Goal: Complete application form: Complete application form

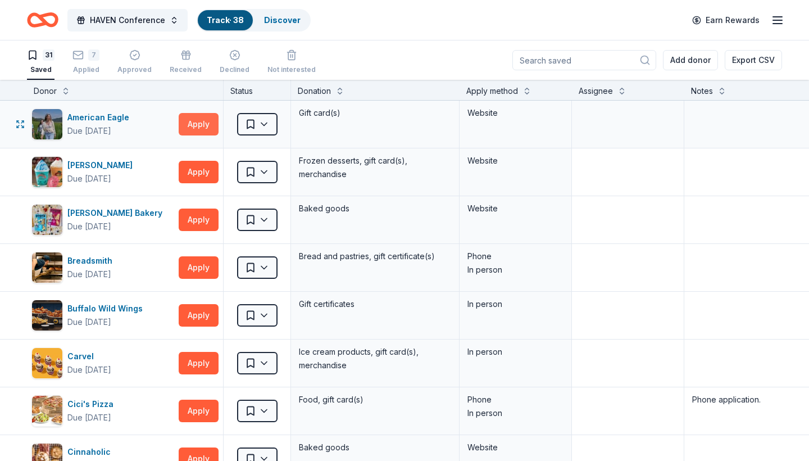
click at [191, 124] on button "Apply" at bounding box center [199, 124] width 40 height 22
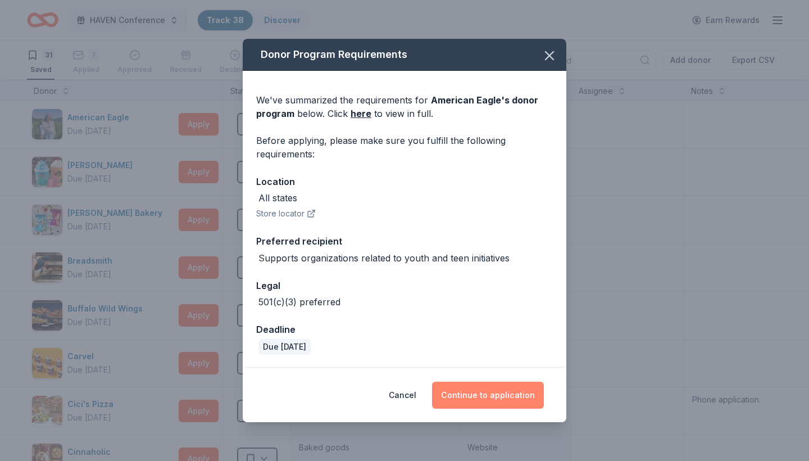
click at [491, 393] on button "Continue to application" at bounding box center [488, 395] width 112 height 27
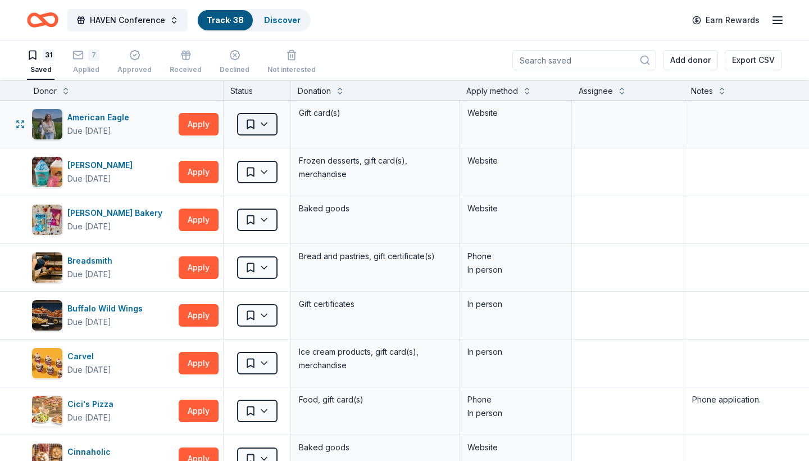
click at [271, 123] on html "HAVEN Conference Track · 38 Discover Earn Rewards 31 Saved 7 Applied Approved R…" at bounding box center [404, 230] width 809 height 461
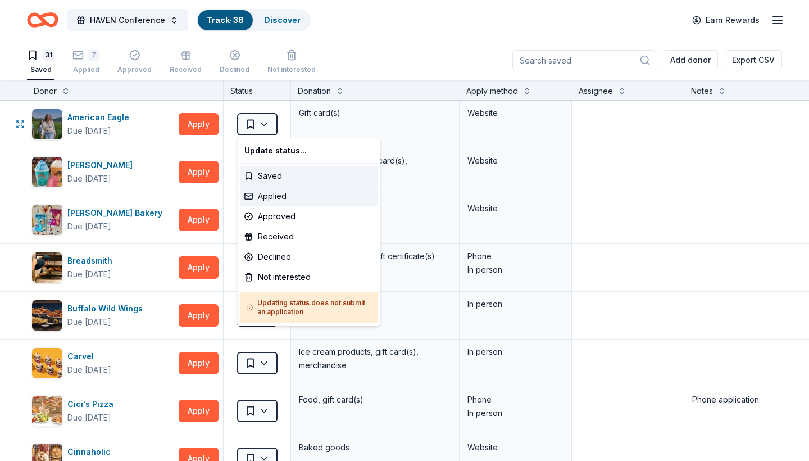
click at [266, 197] on div "Applied" at bounding box center [309, 196] width 138 height 20
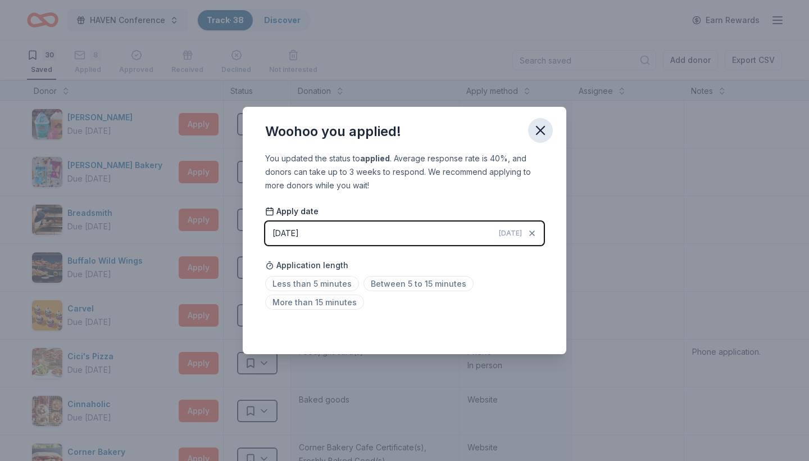
click at [541, 129] on icon "button" at bounding box center [541, 131] width 16 height 16
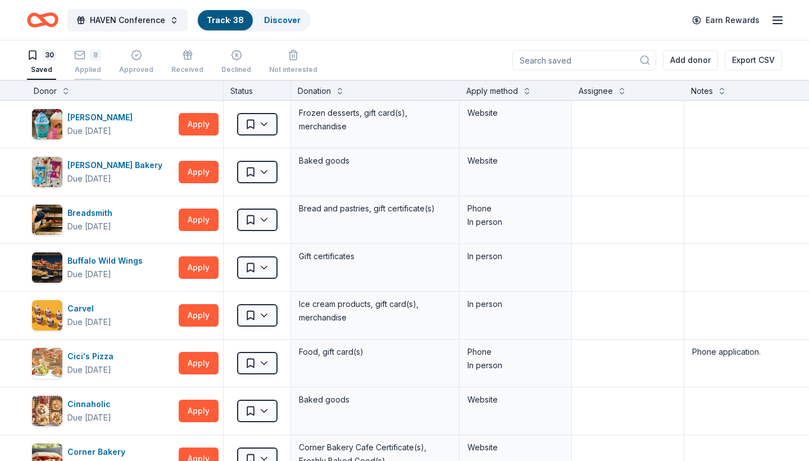
click at [87, 54] on div "8" at bounding box center [87, 48] width 27 height 11
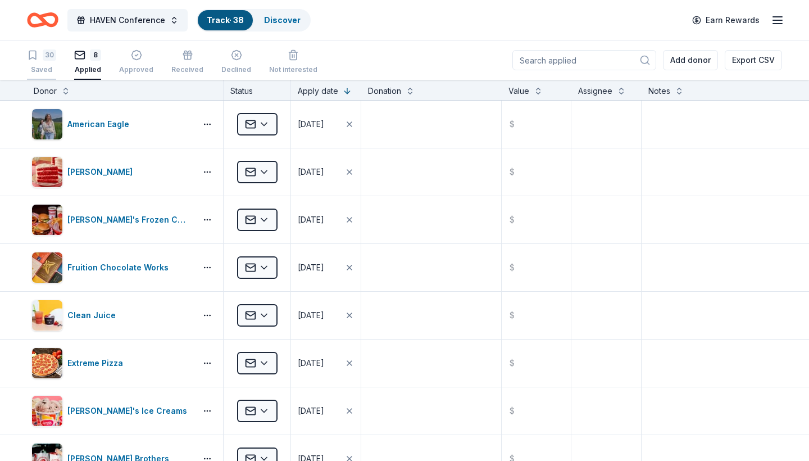
click at [46, 58] on div "30" at bounding box center [49, 54] width 13 height 11
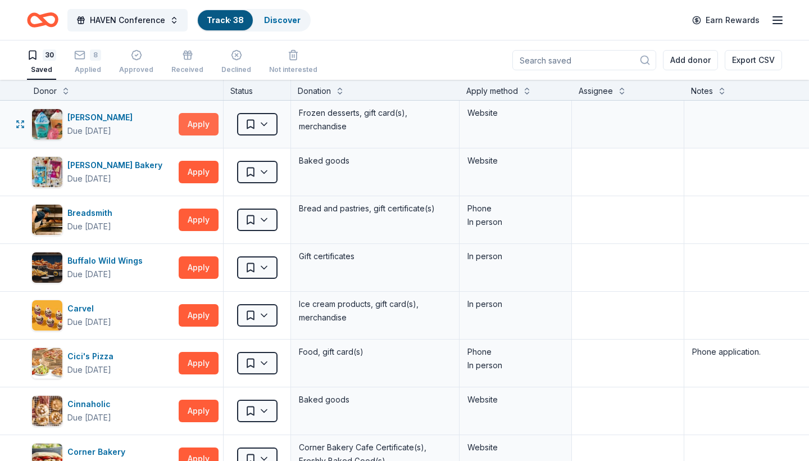
click at [202, 121] on button "Apply" at bounding box center [199, 124] width 40 height 22
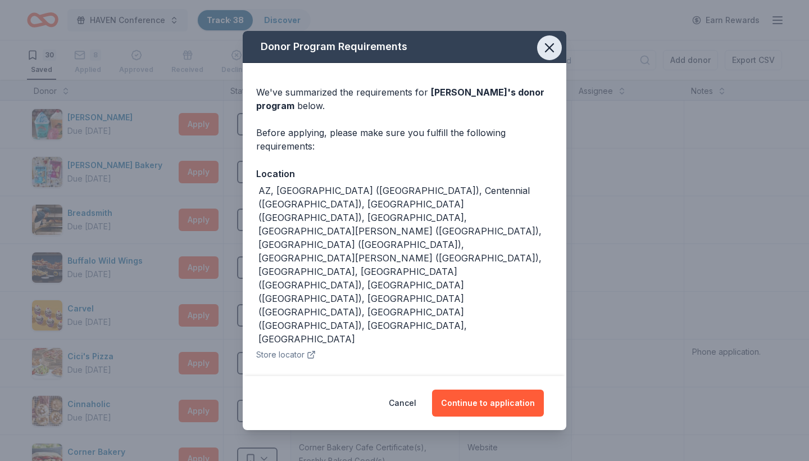
click at [551, 56] on icon "button" at bounding box center [550, 48] width 16 height 16
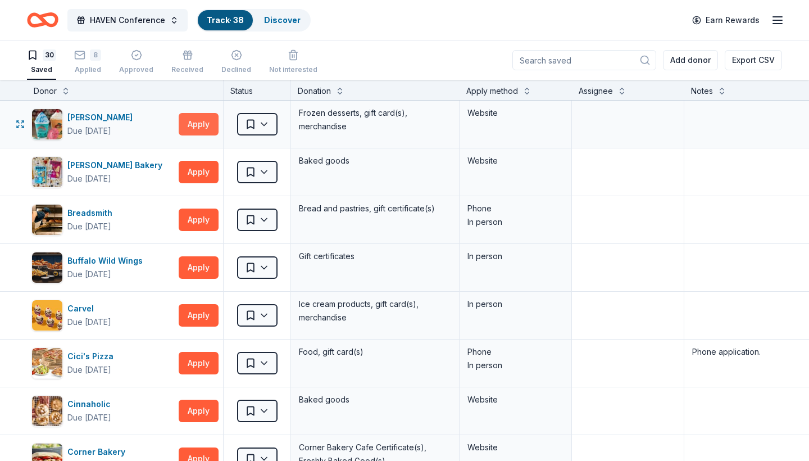
click at [205, 123] on button "Apply" at bounding box center [199, 124] width 40 height 22
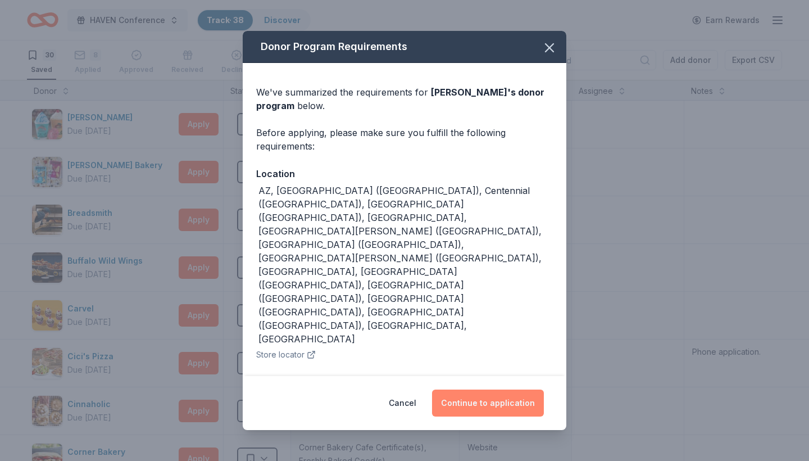
click at [497, 389] on button "Continue to application" at bounding box center [488, 402] width 112 height 27
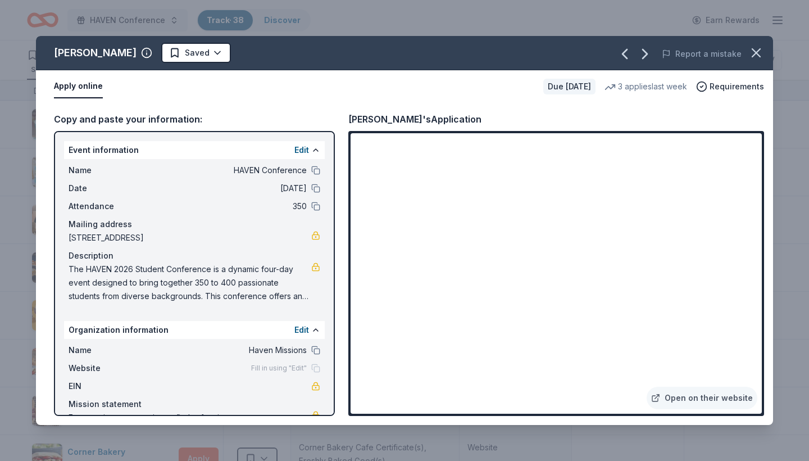
drag, startPoint x: 55, startPoint y: 56, endPoint x: 132, endPoint y: 55, distance: 77.5
click at [132, 55] on div "[PERSON_NAME]" at bounding box center [103, 53] width 98 height 18
drag, startPoint x: 126, startPoint y: 53, endPoint x: 63, endPoint y: 53, distance: 63.5
click at [63, 53] on div "[PERSON_NAME]" at bounding box center [95, 53] width 83 height 18
click at [203, 52] on html "HAVEN Conference Track · 38 Discover Earn Rewards 30 Saved 8 Applied Approved R…" at bounding box center [404, 230] width 809 height 461
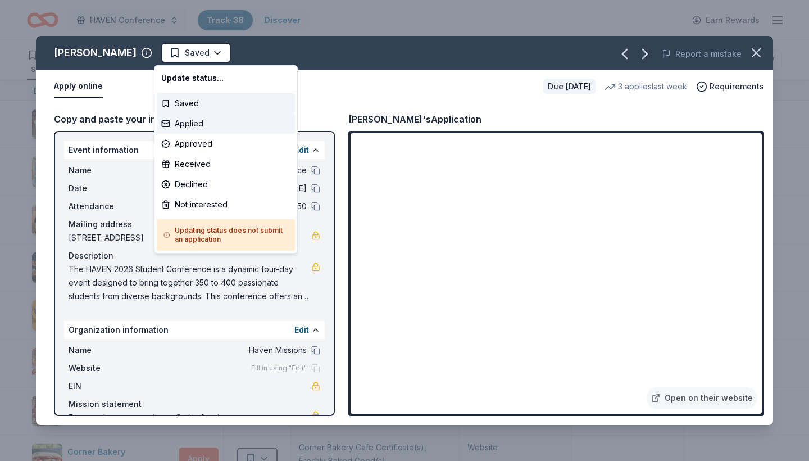
click at [193, 123] on div "Applied" at bounding box center [226, 124] width 138 height 20
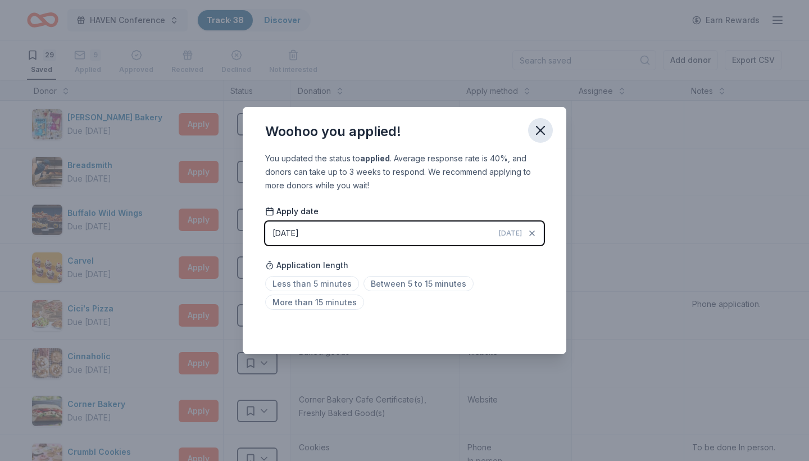
click at [538, 134] on icon "button" at bounding box center [541, 131] width 16 height 16
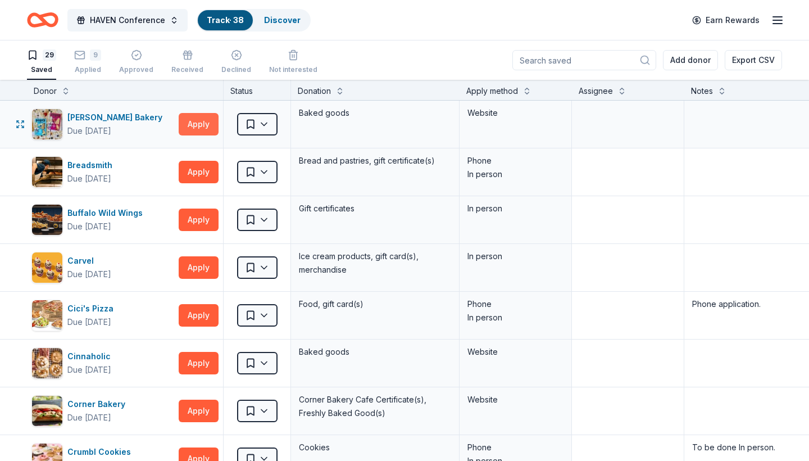
click at [194, 127] on button "Apply" at bounding box center [199, 124] width 40 height 22
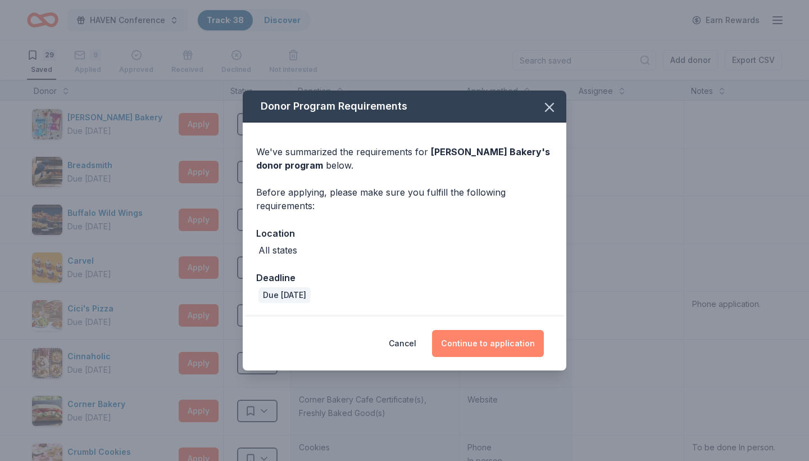
click at [480, 337] on button "Continue to application" at bounding box center [488, 343] width 112 height 27
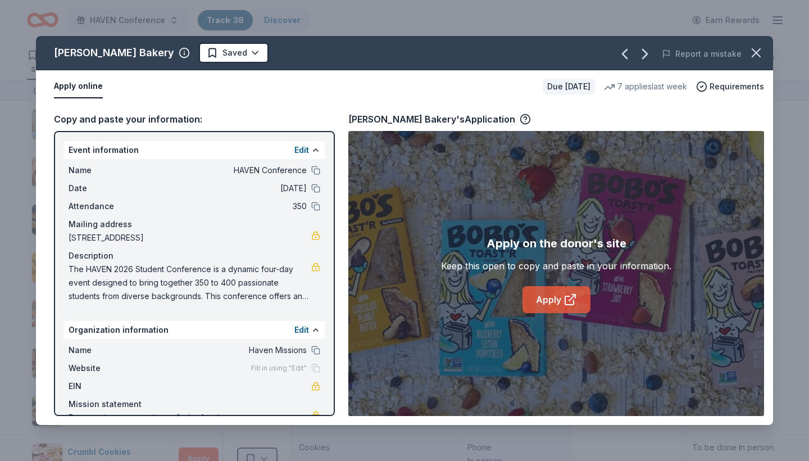
click at [541, 294] on link "Apply" at bounding box center [557, 299] width 68 height 27
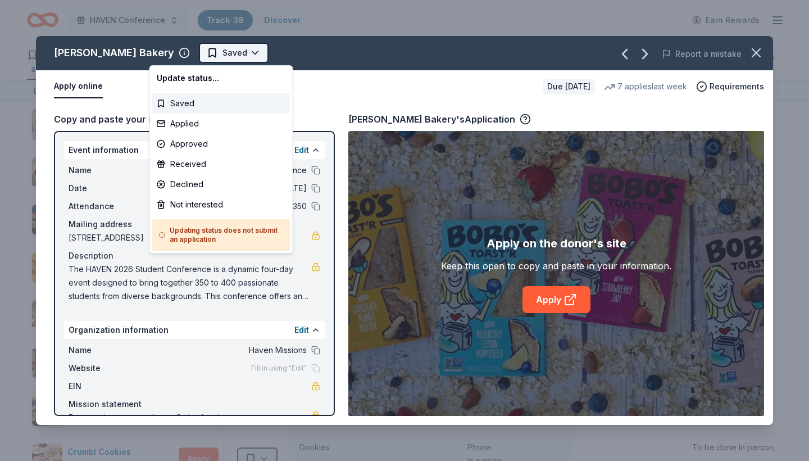
click at [194, 53] on html "HAVEN Conference Track · 38 Discover Earn Rewards 29 Saved 9 Applied Approved R…" at bounding box center [404, 230] width 809 height 461
click at [179, 121] on div "Applied" at bounding box center [221, 124] width 138 height 20
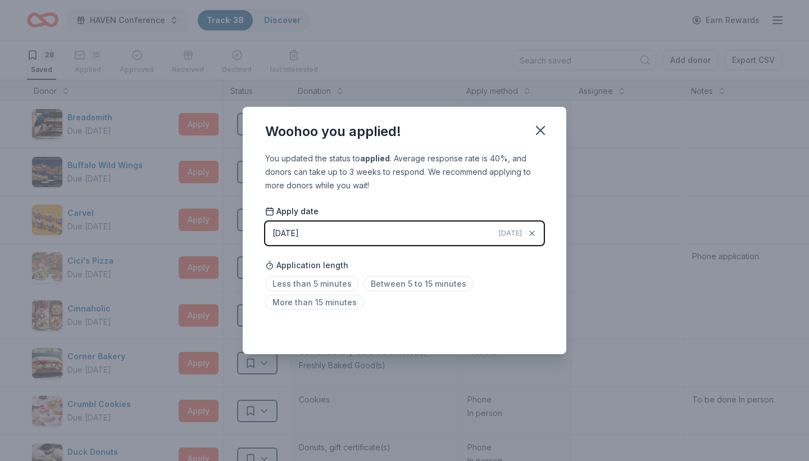
click at [555, 129] on div "Woohoo you applied!" at bounding box center [405, 129] width 324 height 45
click at [536, 131] on icon "button" at bounding box center [541, 131] width 16 height 16
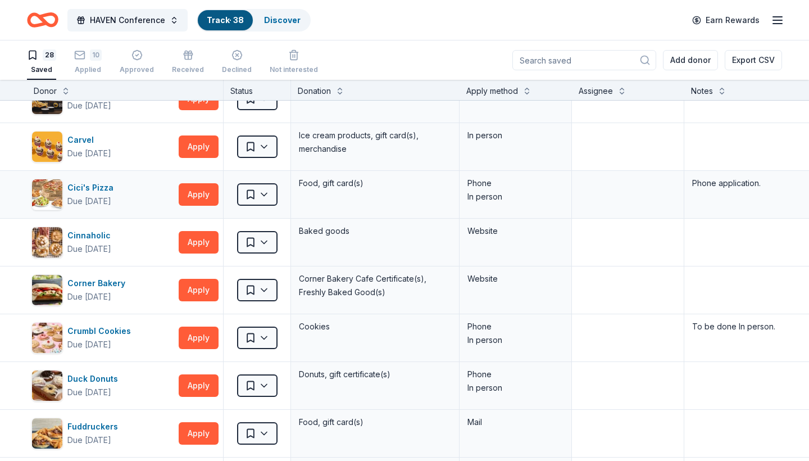
scroll to position [72, 0]
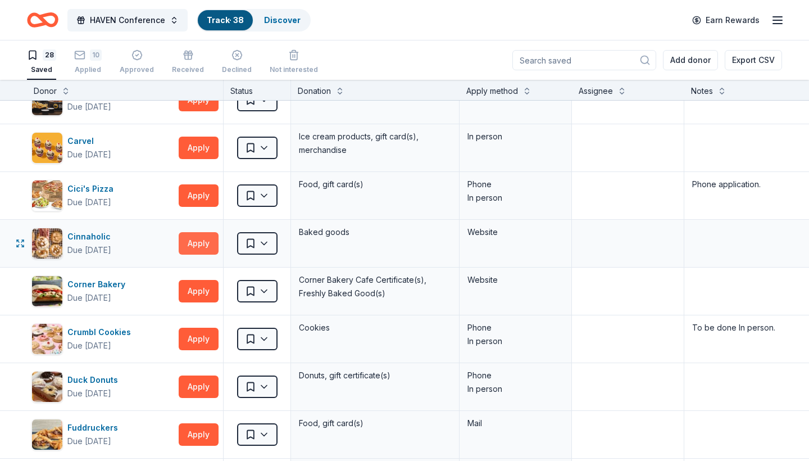
click at [203, 243] on button "Apply" at bounding box center [199, 243] width 40 height 22
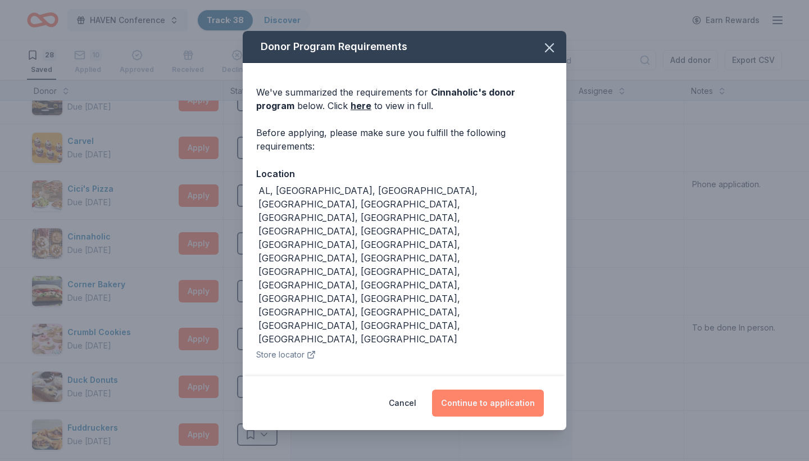
click at [483, 389] on button "Continue to application" at bounding box center [488, 402] width 112 height 27
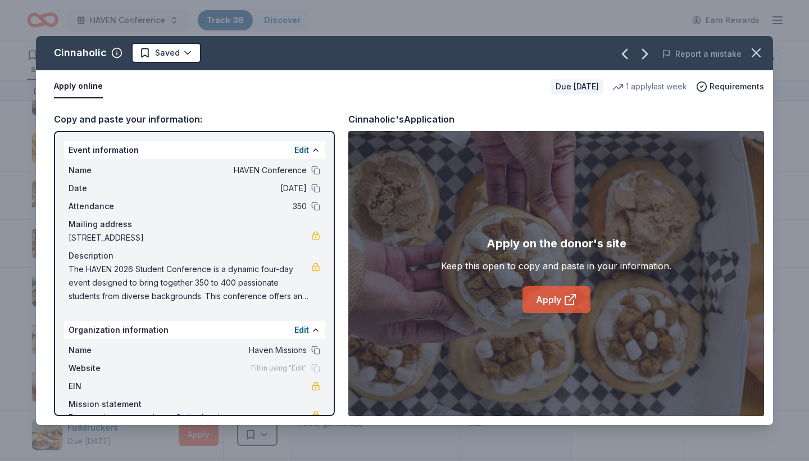
click at [567, 304] on icon at bounding box center [569, 300] width 8 height 8
click at [183, 57] on html "HAVEN Conference Track · 38 Discover Earn Rewards 28 Saved 10 Applied Approved …" at bounding box center [404, 230] width 809 height 461
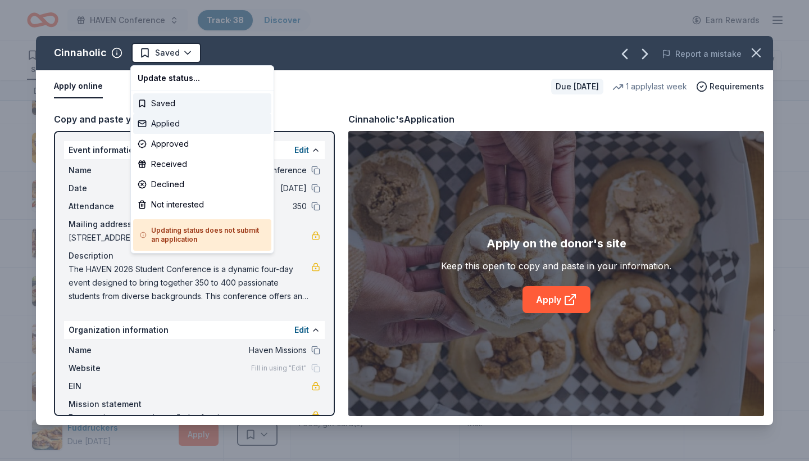
click at [171, 121] on div "Applied" at bounding box center [202, 124] width 138 height 20
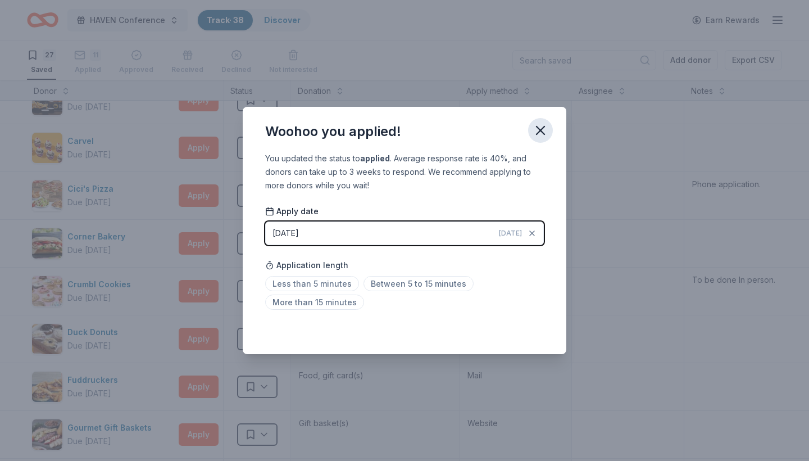
click at [541, 135] on icon "button" at bounding box center [541, 131] width 16 height 16
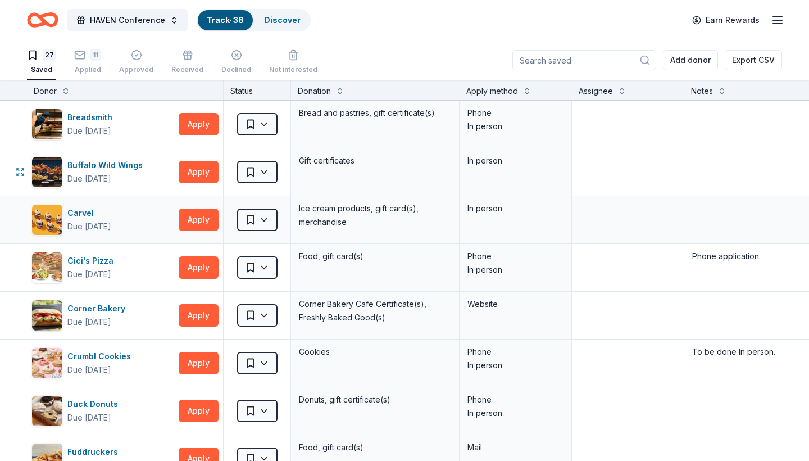
scroll to position [0, 0]
click at [206, 315] on button "Apply" at bounding box center [199, 315] width 40 height 22
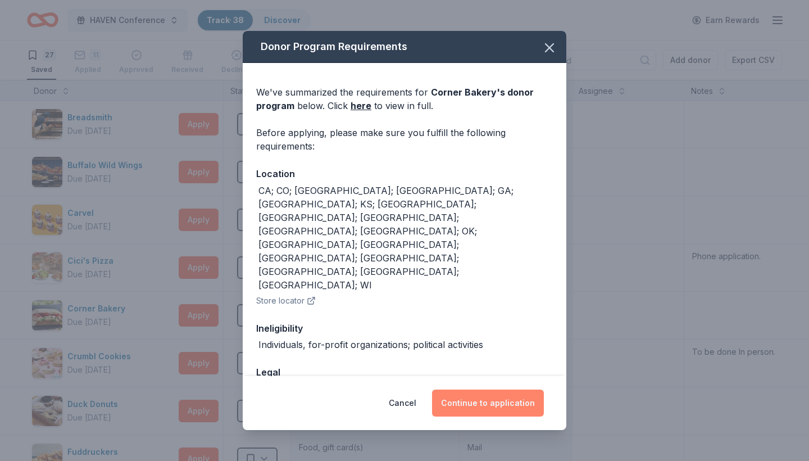
click at [474, 401] on button "Continue to application" at bounding box center [488, 402] width 112 height 27
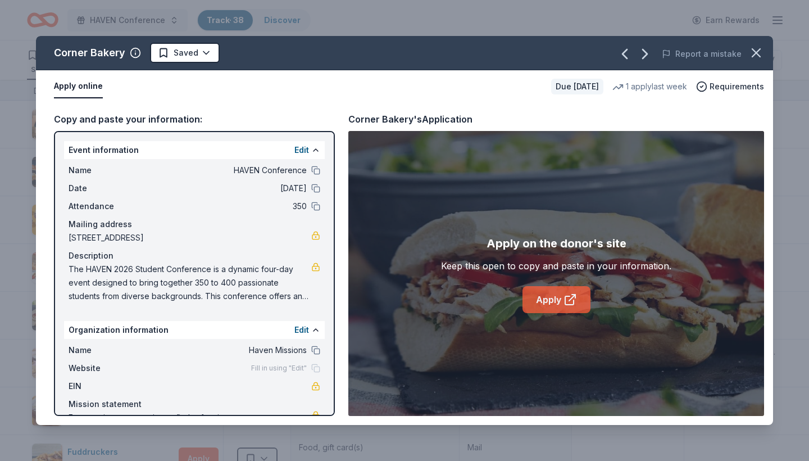
click at [562, 303] on link "Apply" at bounding box center [557, 299] width 68 height 27
click at [544, 303] on link "Apply" at bounding box center [557, 299] width 68 height 27
click at [757, 51] on icon "button" at bounding box center [756, 53] width 16 height 16
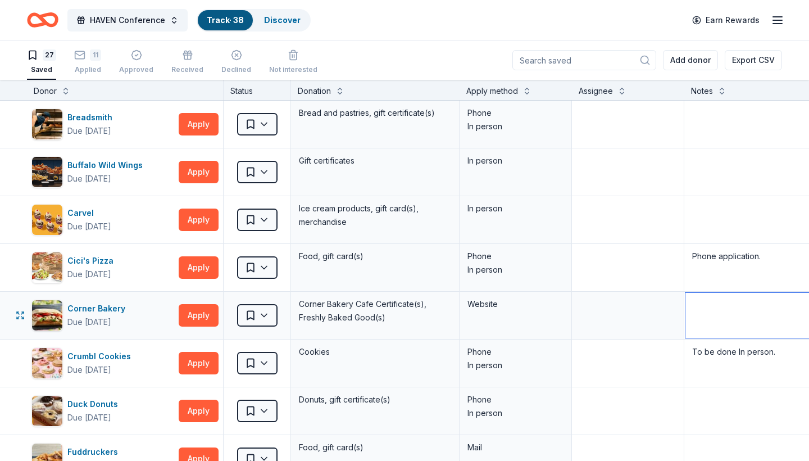
click at [702, 310] on textarea at bounding box center [769, 315] width 166 height 45
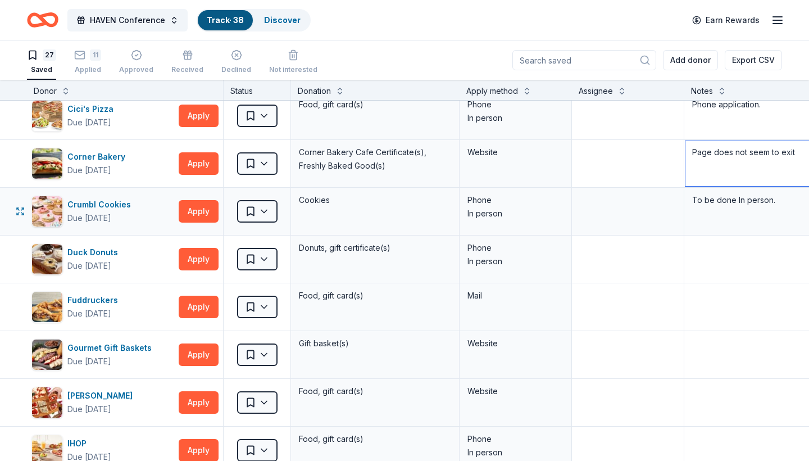
scroll to position [161, 0]
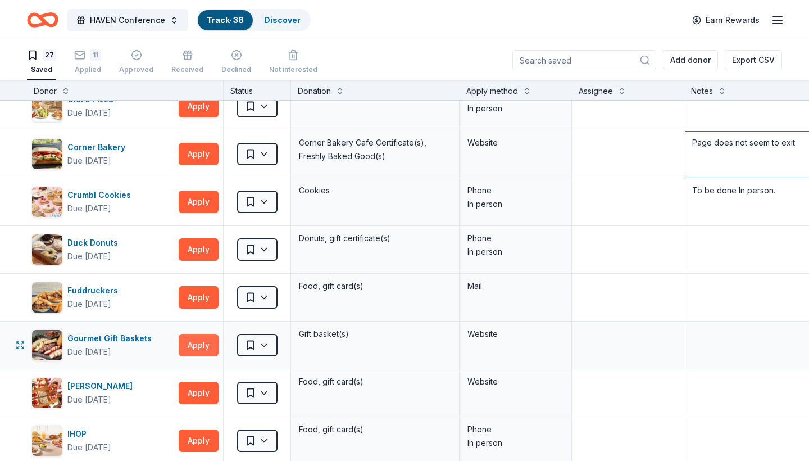
type textarea "Page does not seem to exit"
click at [205, 344] on button "Apply" at bounding box center [199, 345] width 40 height 22
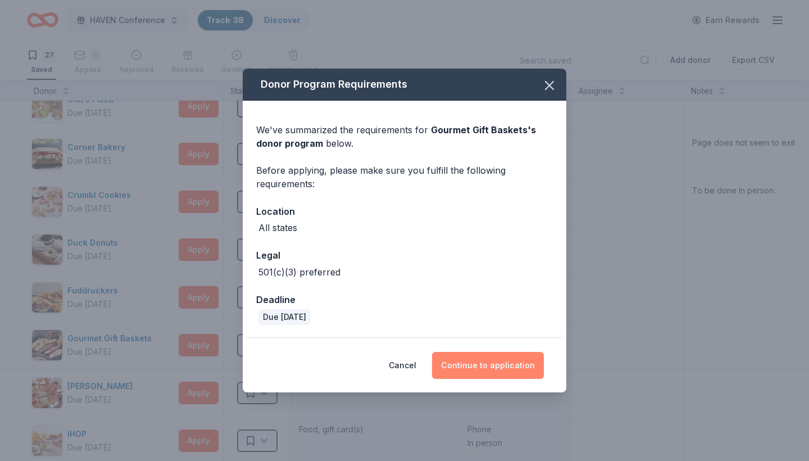
click at [492, 362] on button "Continue to application" at bounding box center [488, 365] width 112 height 27
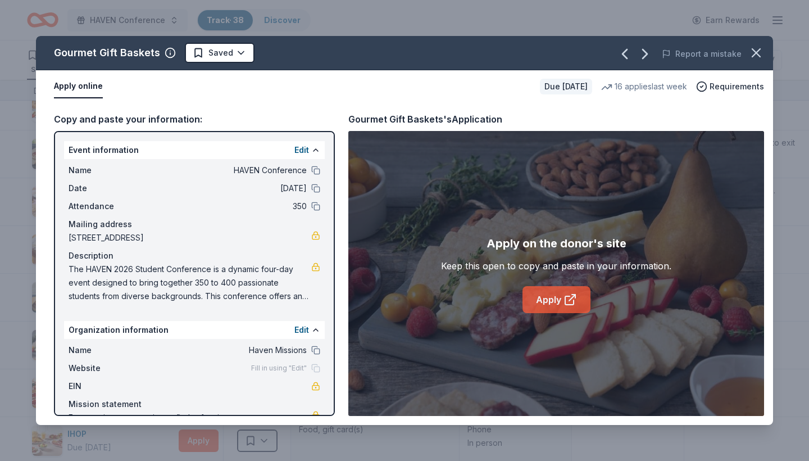
click at [541, 301] on link "Apply" at bounding box center [557, 299] width 68 height 27
click at [233, 54] on html "HAVEN Conference Track · 38 Discover Earn Rewards 27 Saved 11 Applied Approved …" at bounding box center [404, 230] width 809 height 461
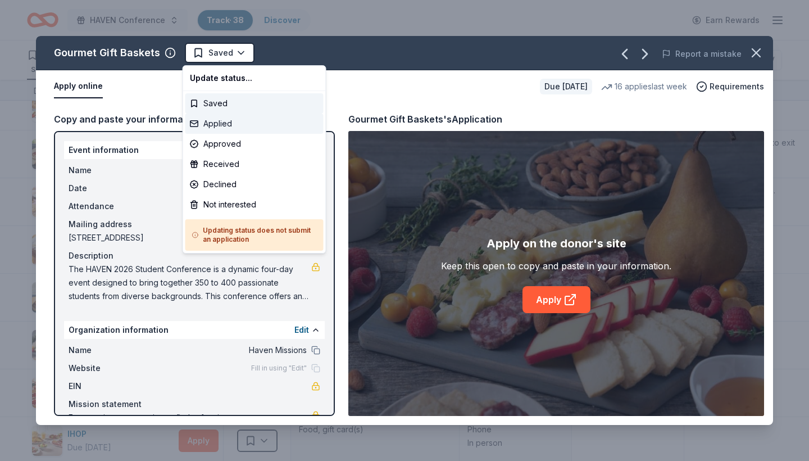
click at [237, 123] on div "Applied" at bounding box center [254, 124] width 138 height 20
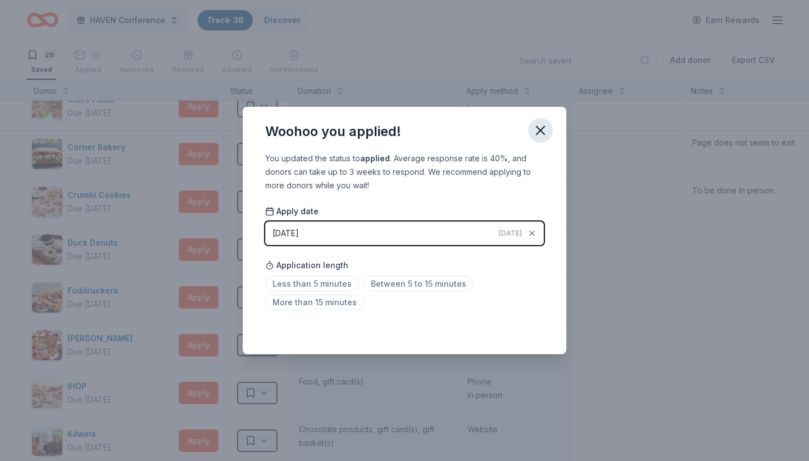
click at [541, 129] on icon "button" at bounding box center [541, 131] width 16 height 16
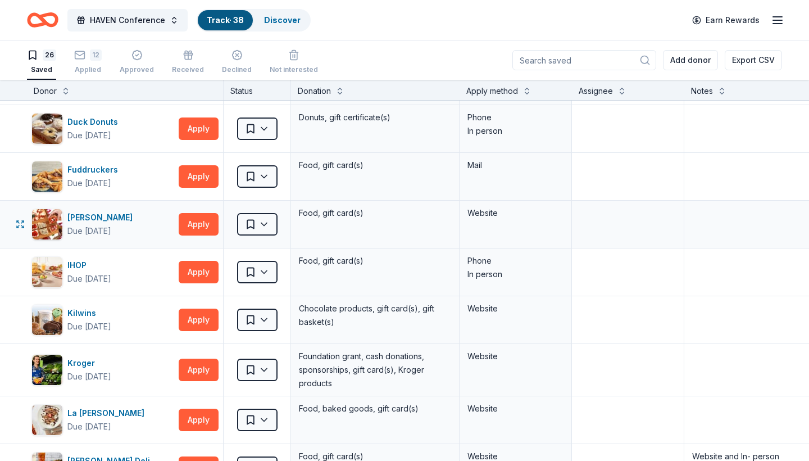
scroll to position [288, 0]
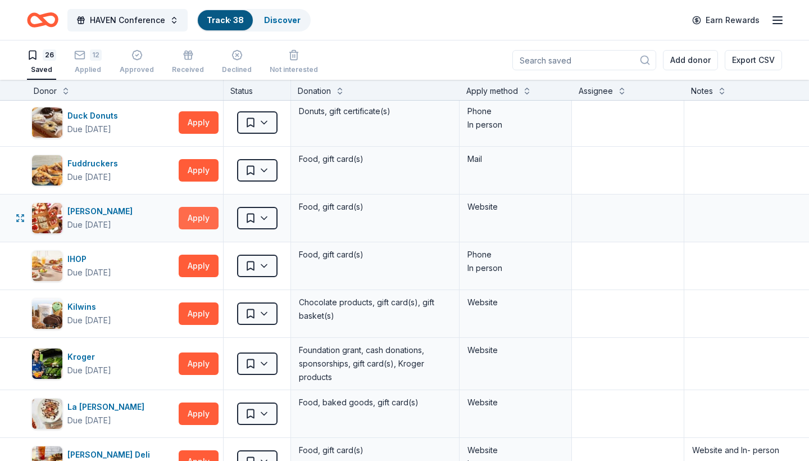
click at [204, 216] on button "Apply" at bounding box center [199, 218] width 40 height 22
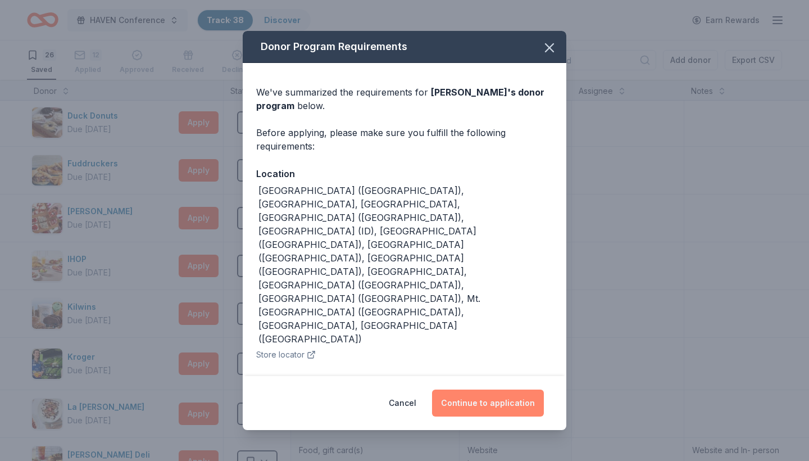
click at [480, 402] on button "Continue to application" at bounding box center [488, 402] width 112 height 27
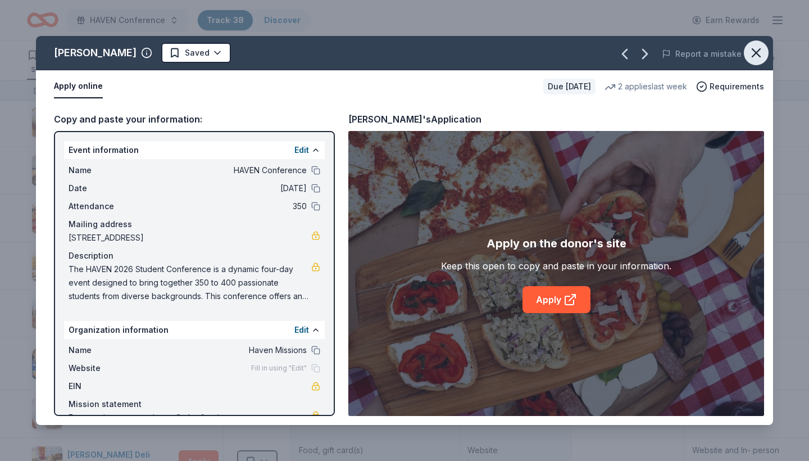
click at [754, 52] on icon "button" at bounding box center [756, 53] width 16 height 16
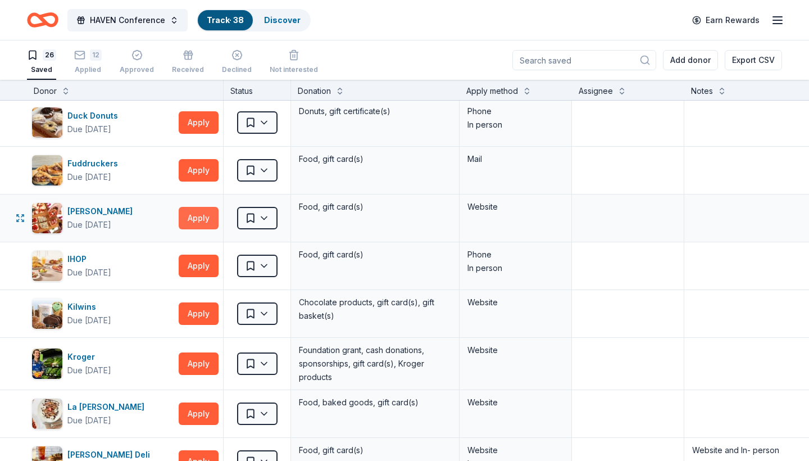
click at [213, 214] on button "Apply" at bounding box center [199, 218] width 40 height 22
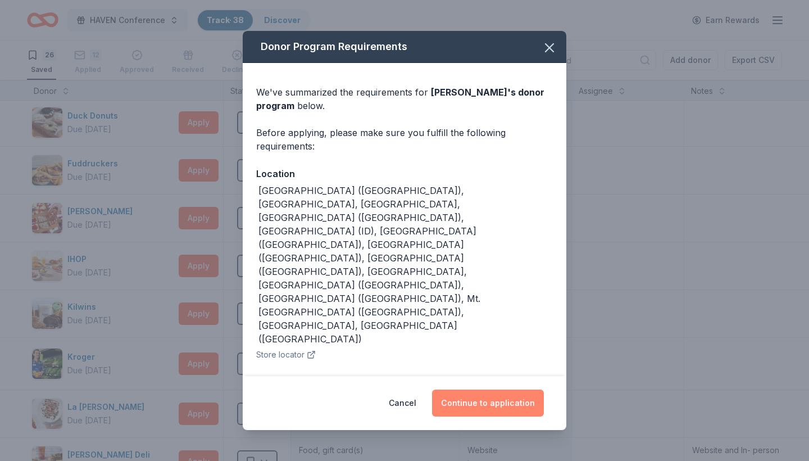
click at [496, 403] on button "Continue to application" at bounding box center [488, 402] width 112 height 27
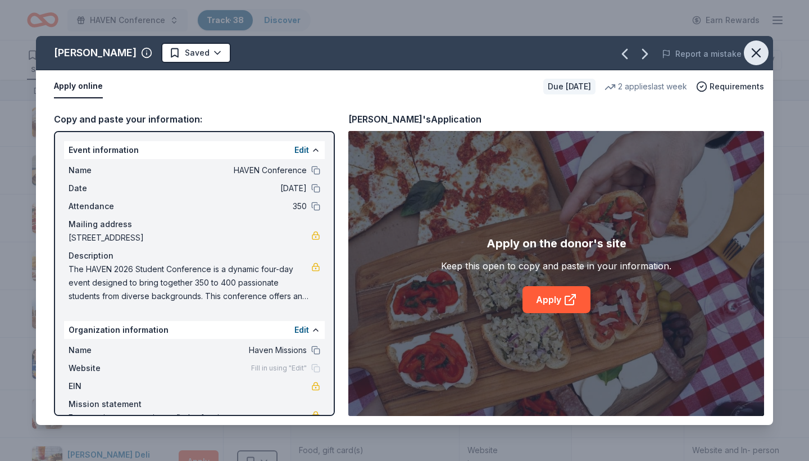
click at [759, 47] on icon "button" at bounding box center [756, 53] width 16 height 16
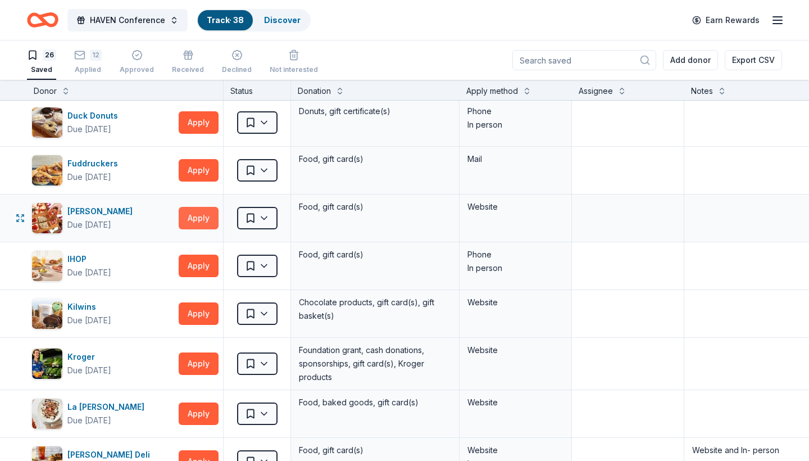
click at [197, 215] on button "Apply" at bounding box center [199, 218] width 40 height 22
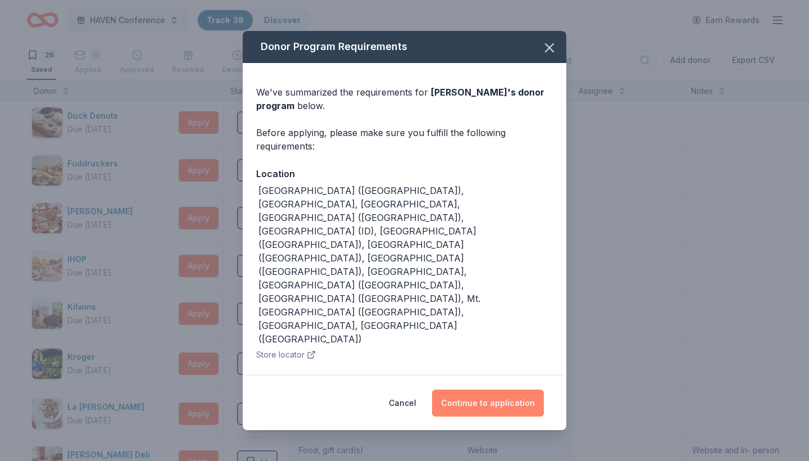
click at [483, 401] on button "Continue to application" at bounding box center [488, 402] width 112 height 27
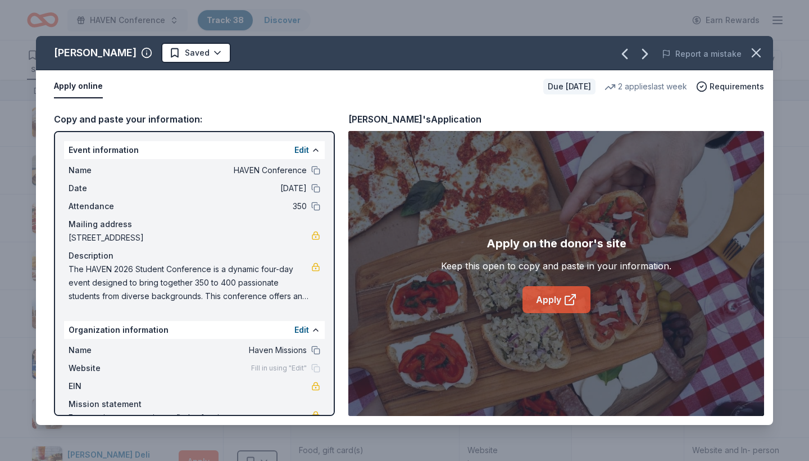
click at [582, 302] on link "Apply" at bounding box center [557, 299] width 68 height 27
click at [181, 49] on html "HAVEN Conference Track · 38 Discover Earn Rewards 26 Saved 12 Applied Approved …" at bounding box center [404, 230] width 809 height 461
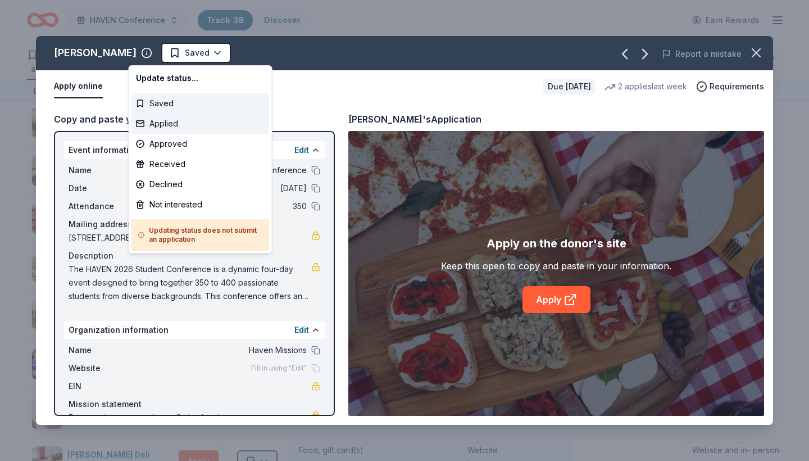
click at [173, 120] on div "Applied" at bounding box center [200, 124] width 138 height 20
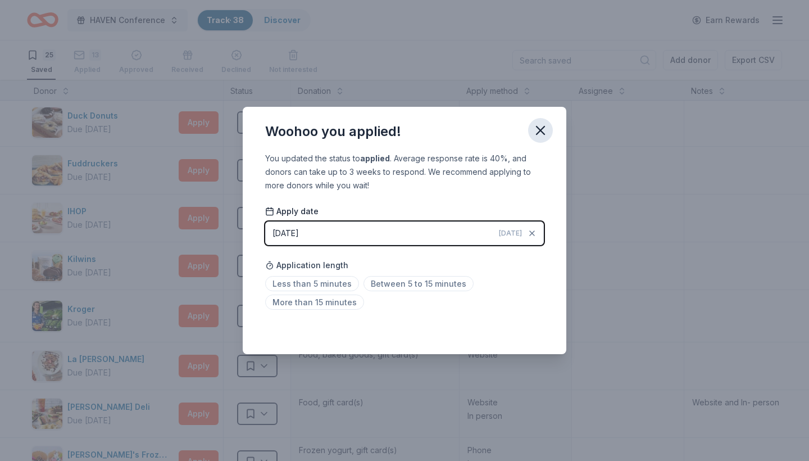
click at [539, 129] on icon "button" at bounding box center [541, 130] width 8 height 8
